Goal: Browse casually

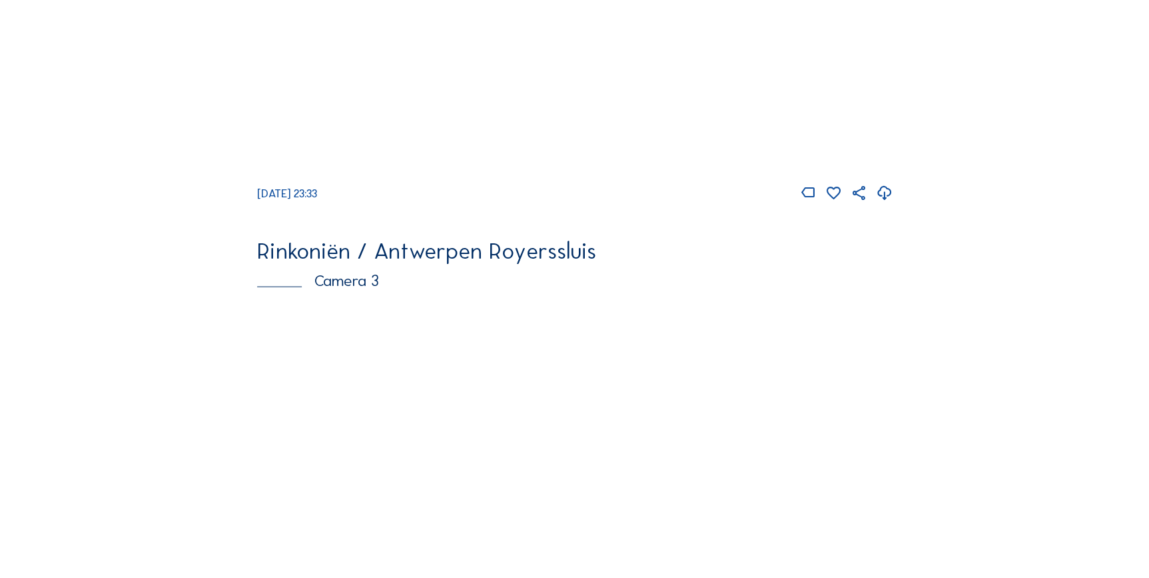
scroll to position [1360, 0]
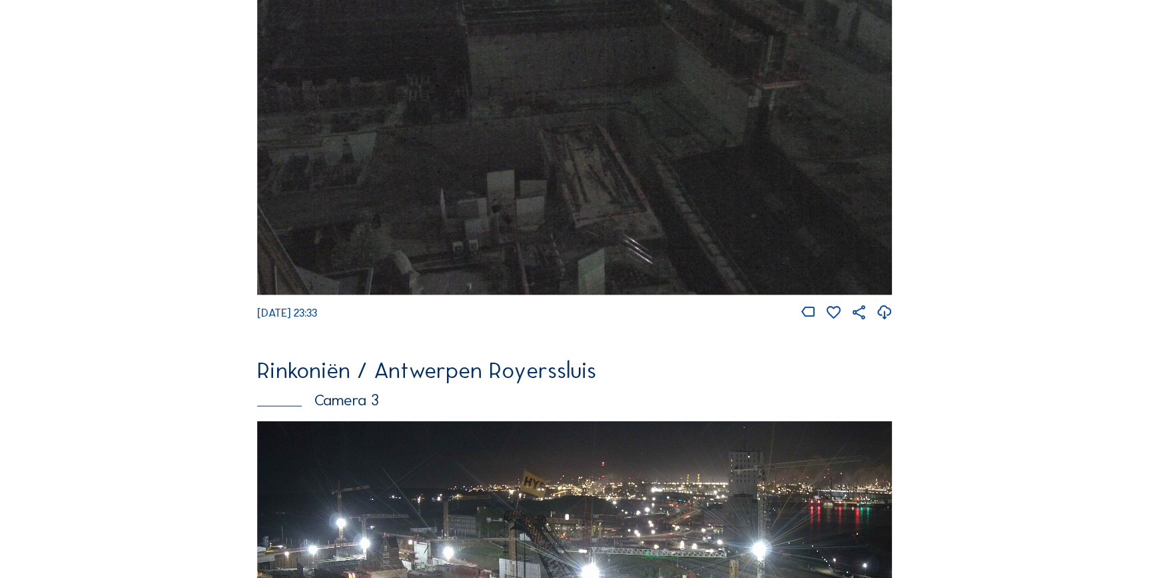
scroll to position [1344, 0]
